Goal: Check status: Check status

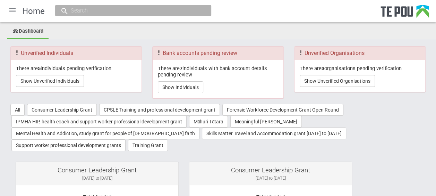
click at [10, 11] on div at bounding box center [12, 10] width 17 height 17
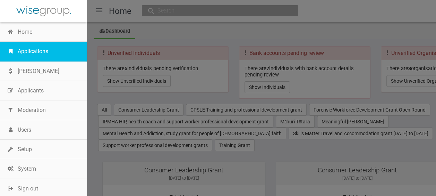
click at [41, 45] on link "Applications" at bounding box center [43, 51] width 87 height 19
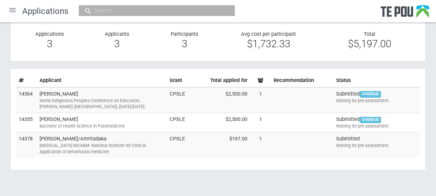
scroll to position [51, 0]
click at [134, 153] on div "Compassion Focused Therapy NICABM -National Institute for Clinical Application …" at bounding box center [102, 148] width 125 height 12
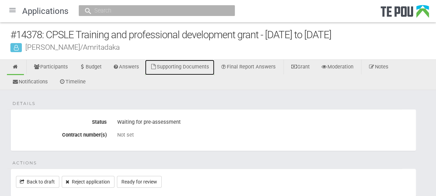
click at [188, 65] on link "Supporting Documents" at bounding box center [179, 67] width 69 height 15
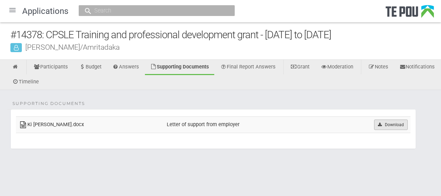
click at [380, 125] on icon at bounding box center [380, 125] width 5 height 4
click at [17, 68] on icon at bounding box center [15, 66] width 7 height 5
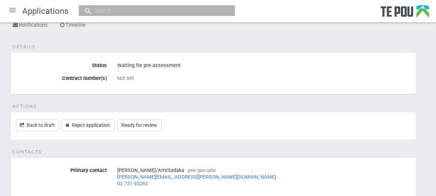
scroll to position [58, 0]
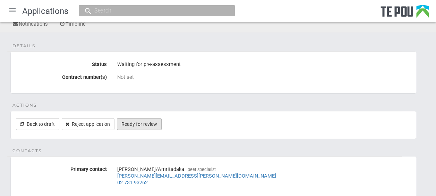
click at [157, 121] on link "Ready for review" at bounding box center [139, 124] width 45 height 12
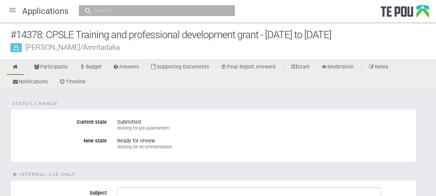
click at [14, 11] on div at bounding box center [12, 10] width 17 height 17
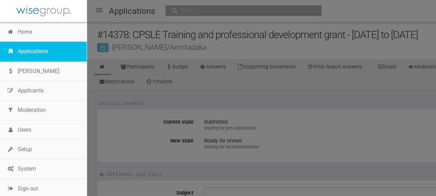
click at [32, 46] on link "Applications" at bounding box center [43, 51] width 87 height 19
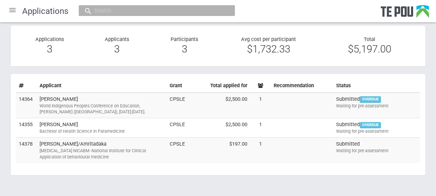
scroll to position [45, 0]
click at [152, 102] on div "World Indigenous Peoples Conference on Education, [PERSON_NAME] ([GEOGRAPHIC_DA…" at bounding box center [102, 108] width 125 height 12
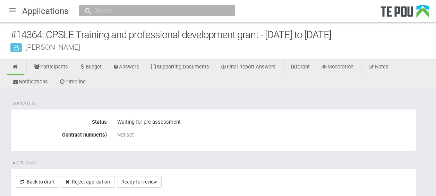
click at [15, 10] on div at bounding box center [12, 10] width 17 height 17
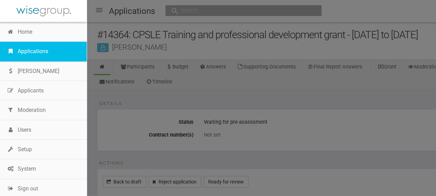
click at [29, 49] on link "Applications" at bounding box center [43, 51] width 87 height 19
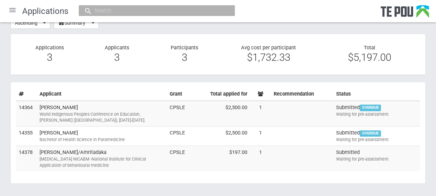
scroll to position [40, 0]
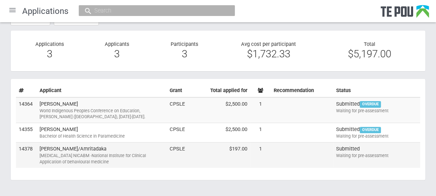
click at [338, 152] on div "Waiting for pre-assessment" at bounding box center [376, 155] width 81 height 6
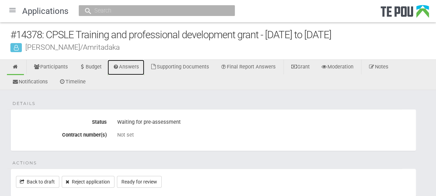
click at [132, 65] on link "Answers" at bounding box center [126, 67] width 37 height 15
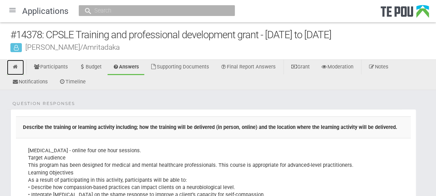
click at [19, 65] on link at bounding box center [15, 67] width 17 height 15
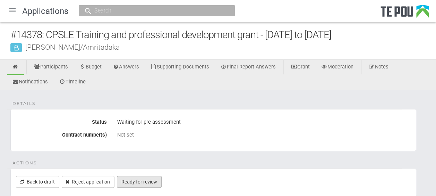
click at [152, 180] on link "Ready for review" at bounding box center [139, 182] width 45 height 12
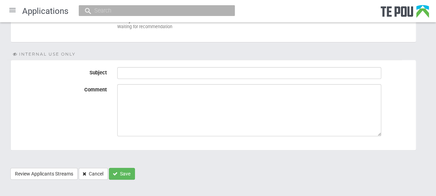
scroll to position [121, 0]
click at [128, 173] on button "Save" at bounding box center [122, 173] width 26 height 12
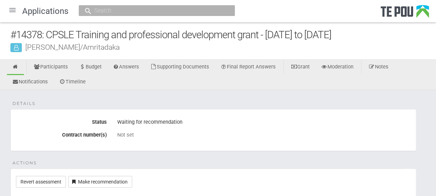
click at [11, 8] on div at bounding box center [12, 10] width 17 height 17
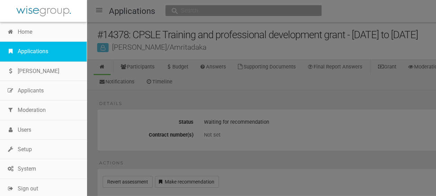
click at [33, 46] on link "Applications" at bounding box center [43, 51] width 87 height 19
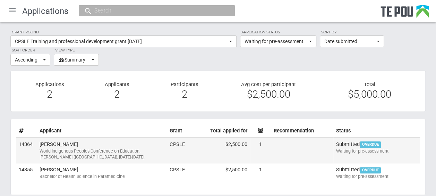
click at [154, 142] on td "[PERSON_NAME] World Indigenous Peoples Conference on Education, [PERSON_NAME] (…" at bounding box center [102, 150] width 130 height 26
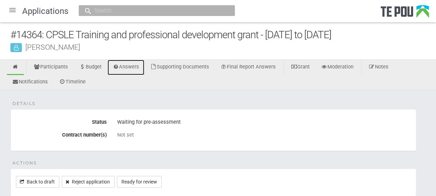
click at [134, 64] on link "Answers" at bounding box center [126, 67] width 37 height 15
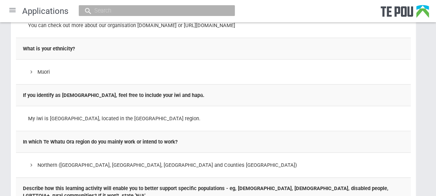
scroll to position [647, 0]
